Goal: Communication & Community: Ask a question

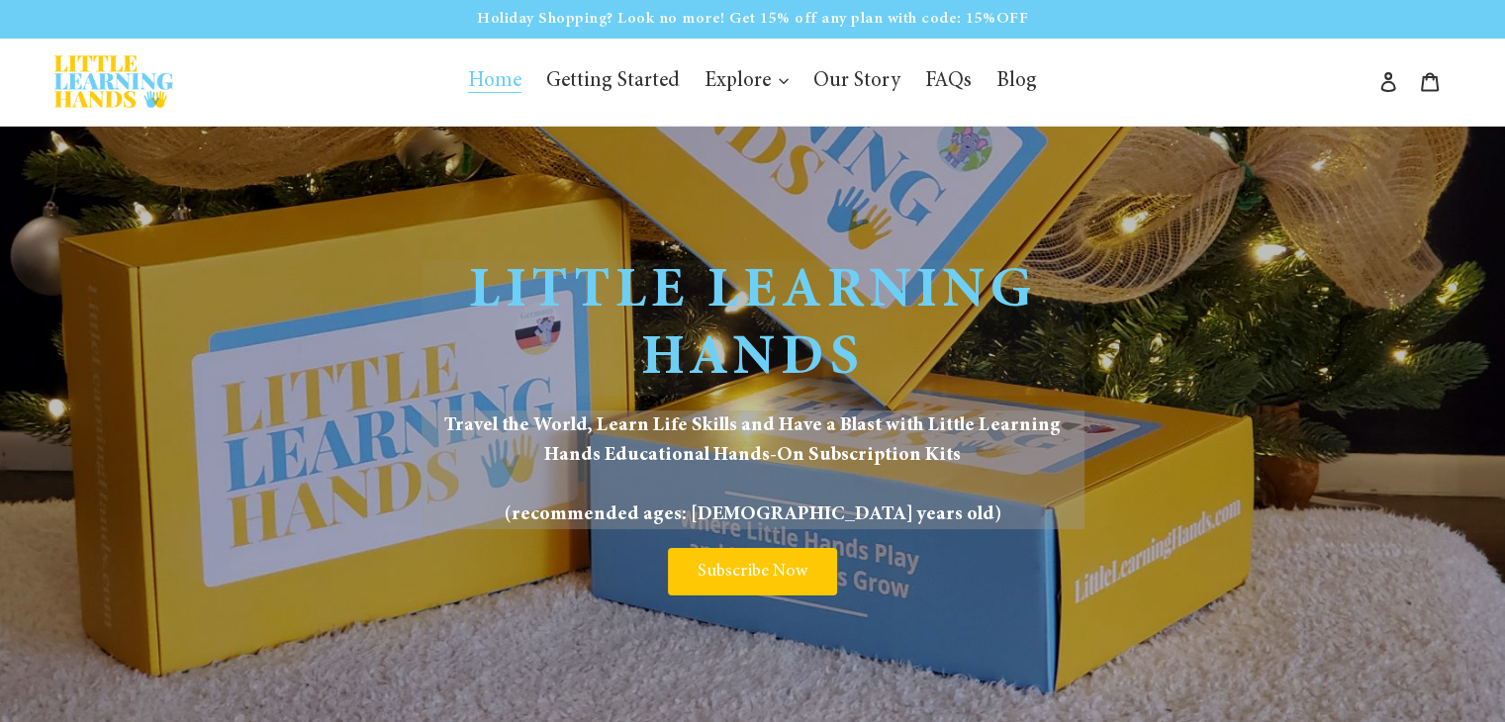
scroll to position [5814, 0]
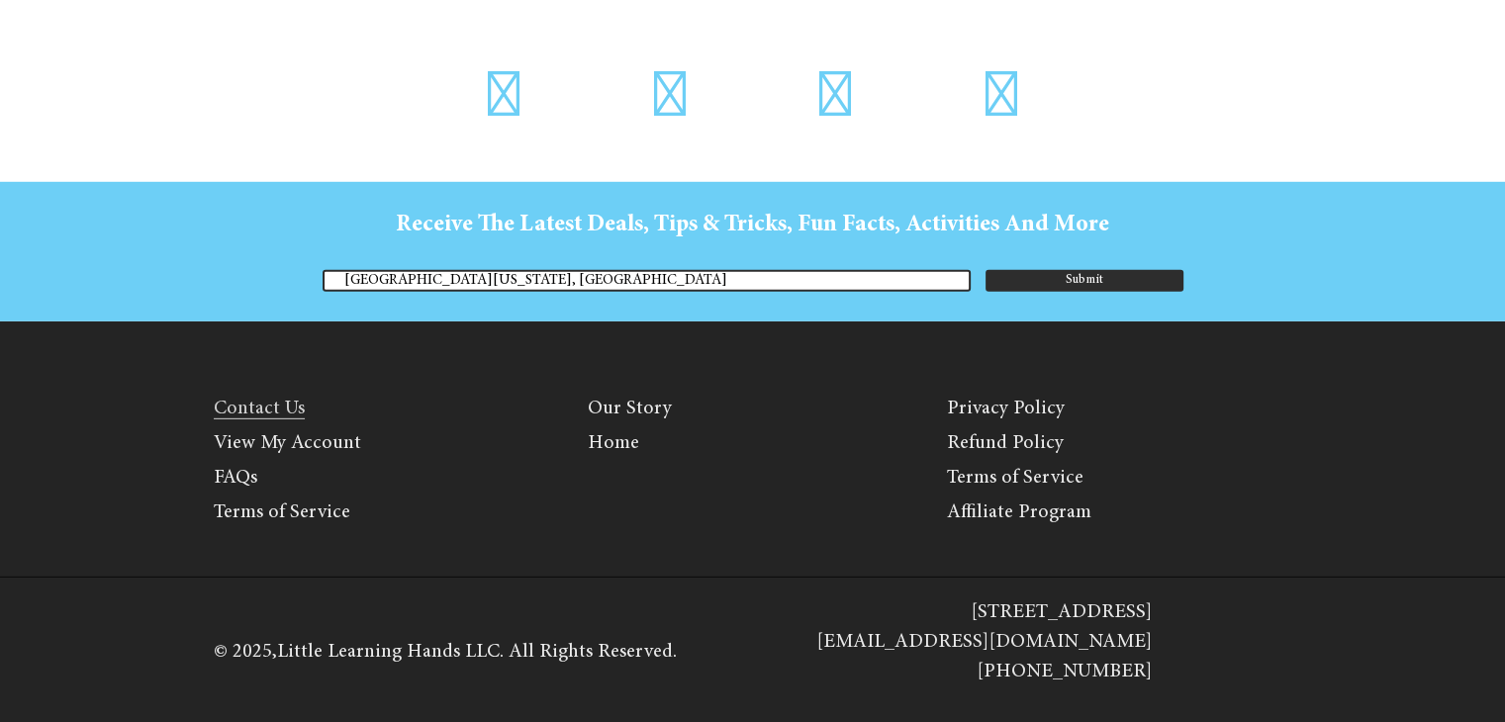
click at [237, 406] on link "Contact Us" at bounding box center [259, 409] width 91 height 21
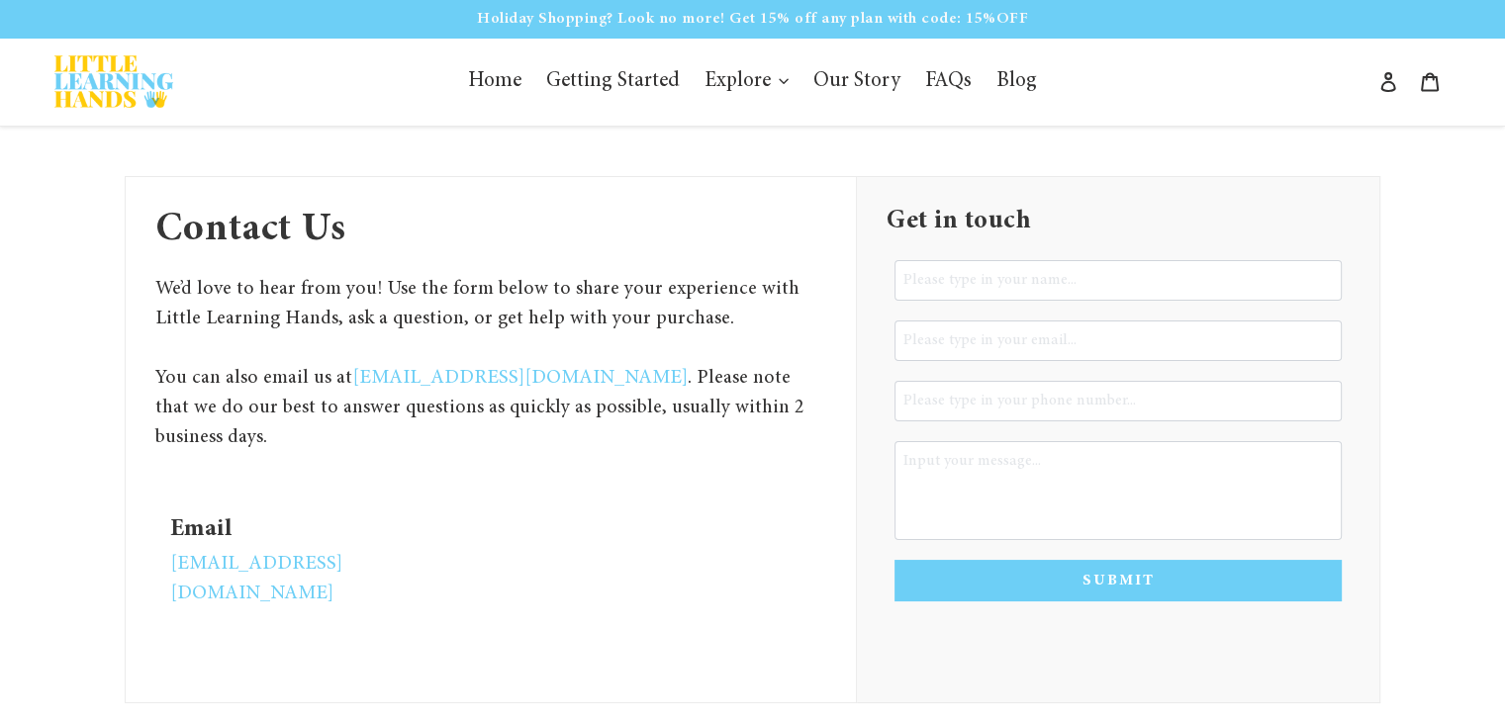
type input "[PERSON_NAME]"
type textarea "Hi, Half of 2025 is already behind us, and your competitors are preparing for 2…"
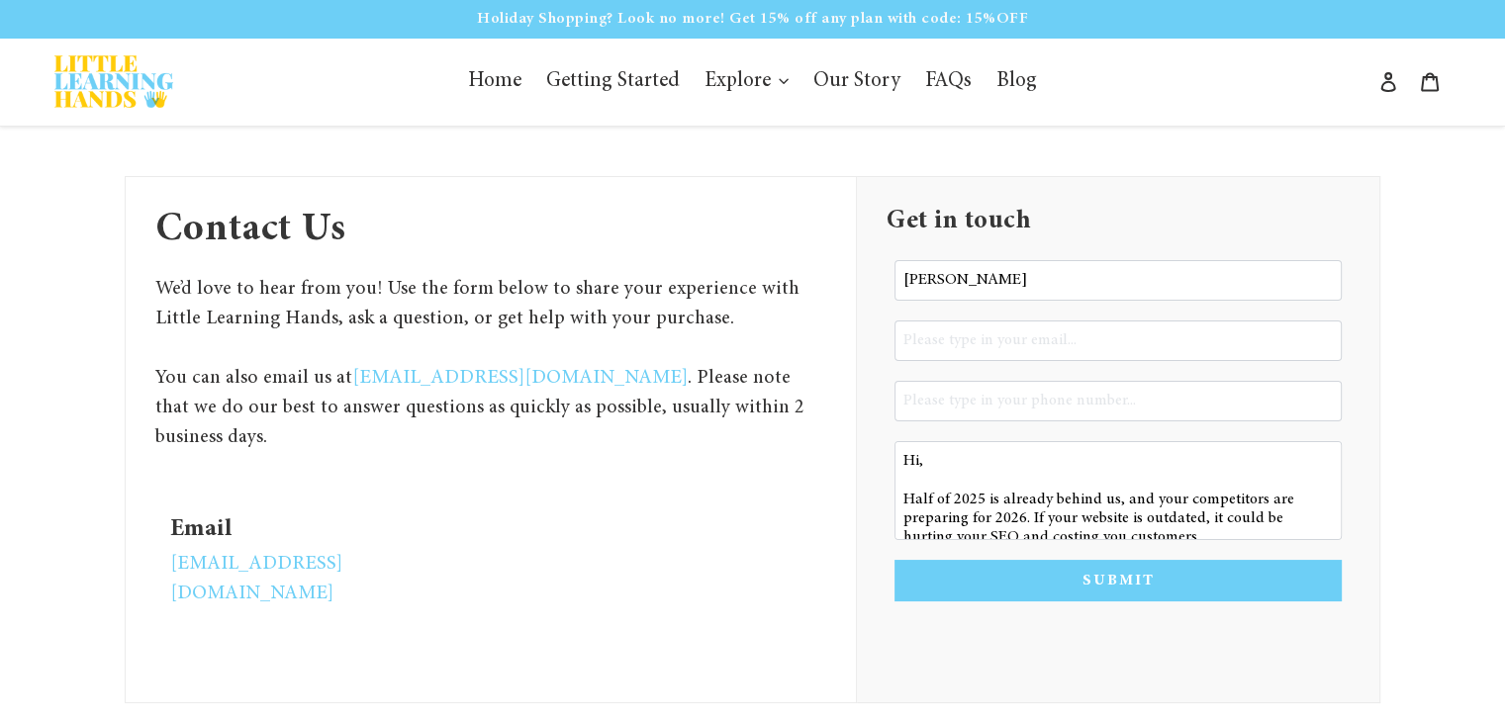
click at [1047, 329] on input "email" at bounding box center [1118, 341] width 447 height 41
type input "jenniferallen.digitalmarketing@gmail.com"
type input "5712007758"
click at [1024, 503] on textarea "Hi, Half of 2025 is already behind us, and your competitors are preparing for 2…" at bounding box center [1118, 490] width 447 height 99
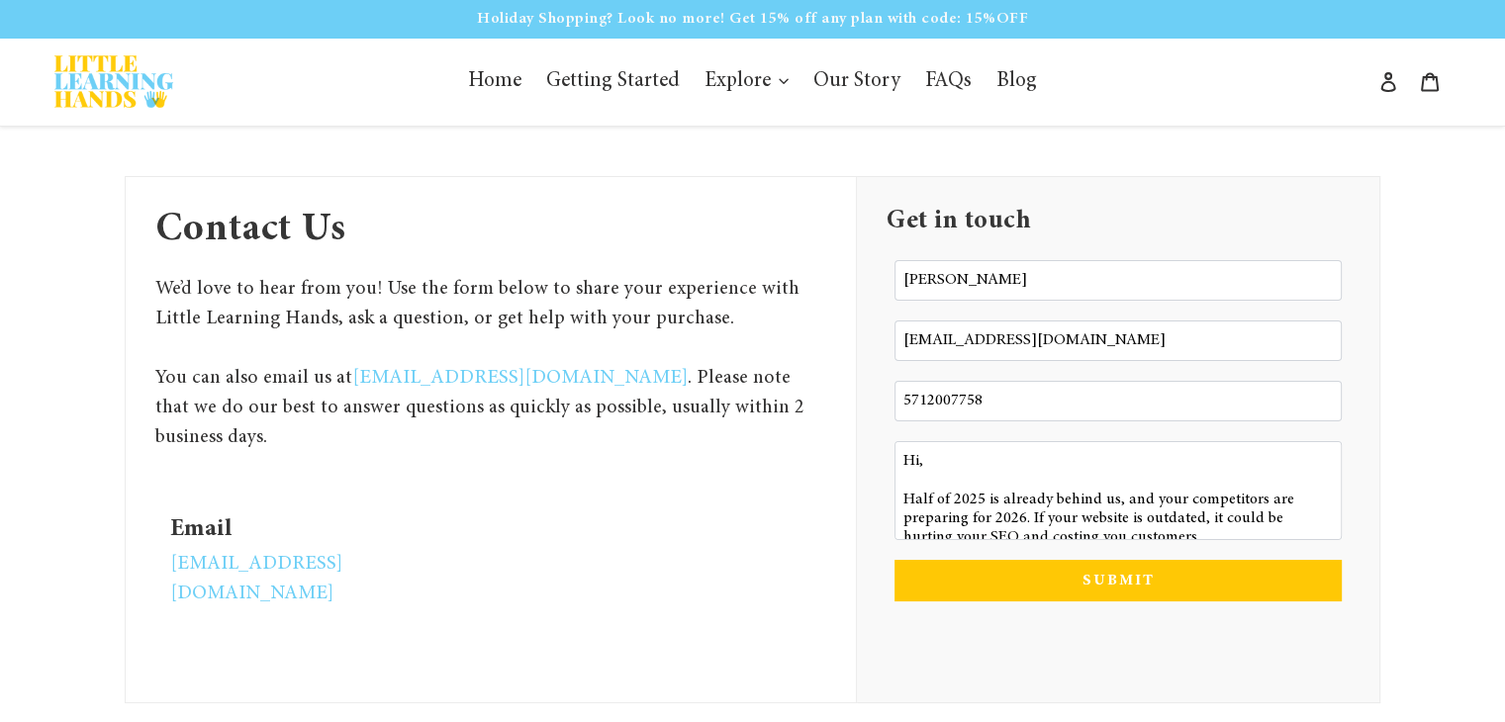
click at [1087, 586] on button "SUBMIT" at bounding box center [1118, 581] width 447 height 42
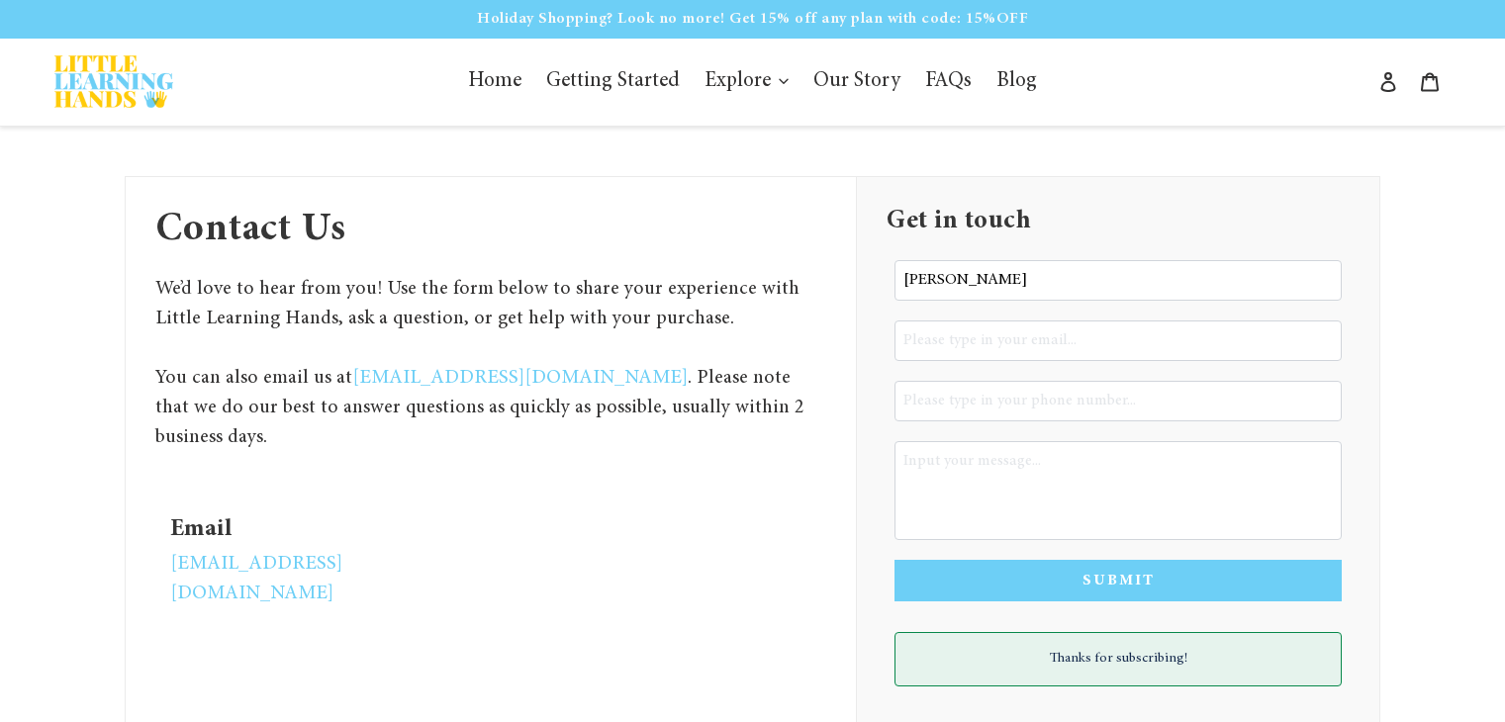
type textarea "Hi, Half of 2025 is already behind us, and your competitors are preparing for 2…"
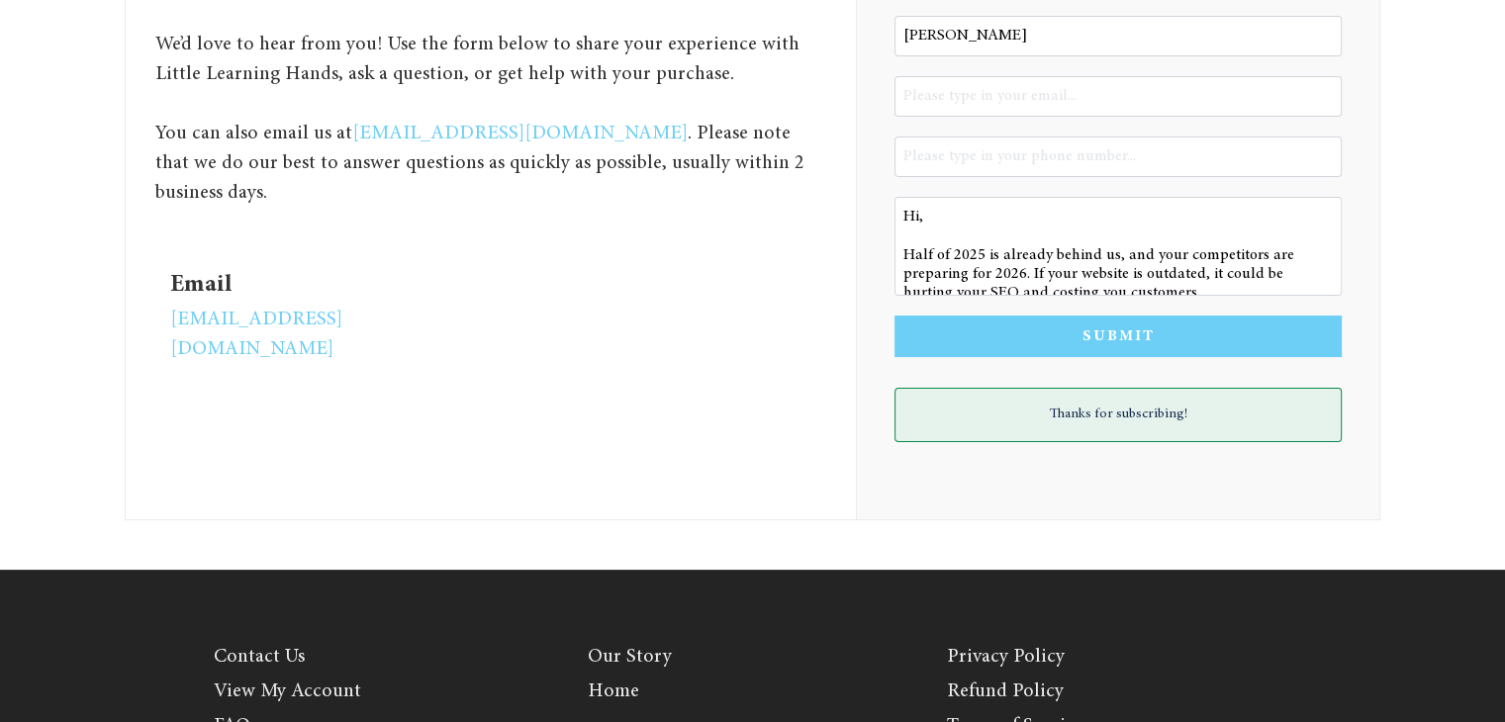
scroll to position [244, 0]
